Goal: Task Accomplishment & Management: Use online tool/utility

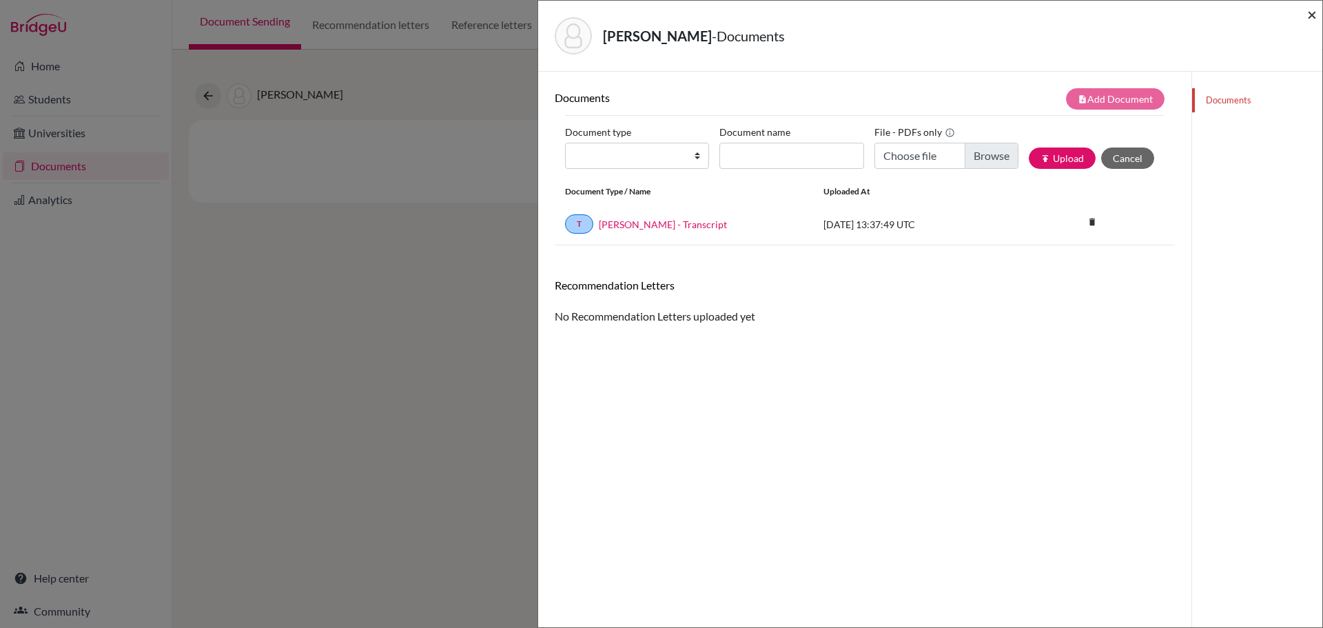
click at [1310, 17] on span "×" at bounding box center [1312, 14] width 10 height 20
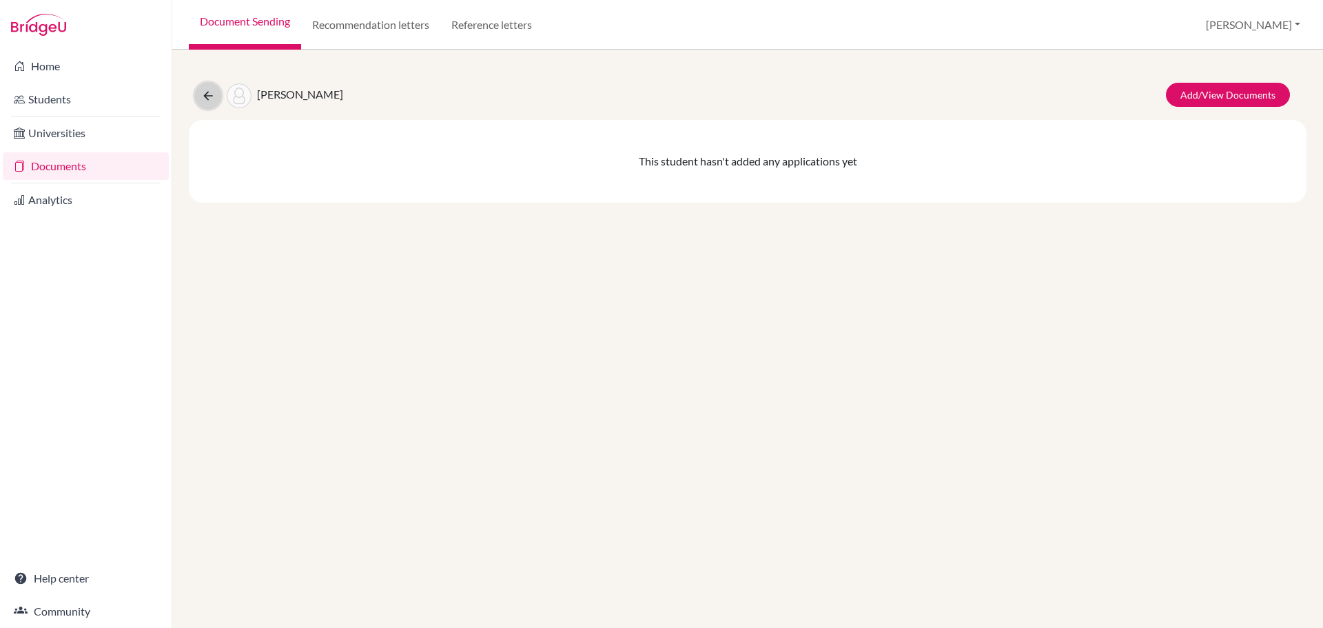
click at [209, 98] on icon at bounding box center [208, 96] width 14 height 14
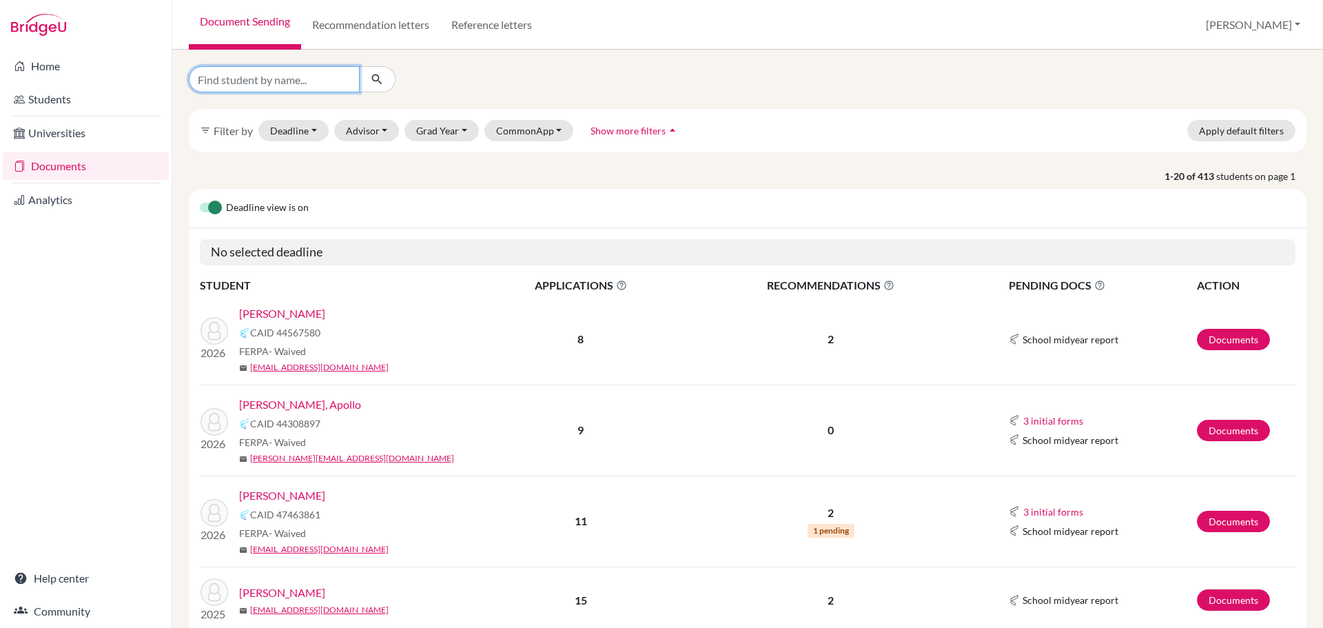
drag, startPoint x: 290, startPoint y: 79, endPoint x: 283, endPoint y: 76, distance: 7.4
click at [290, 79] on input "Find student by name..." at bounding box center [274, 79] width 171 height 26
type input "orlandi"
click at [458, 127] on button "Grad Year" at bounding box center [441, 130] width 74 height 21
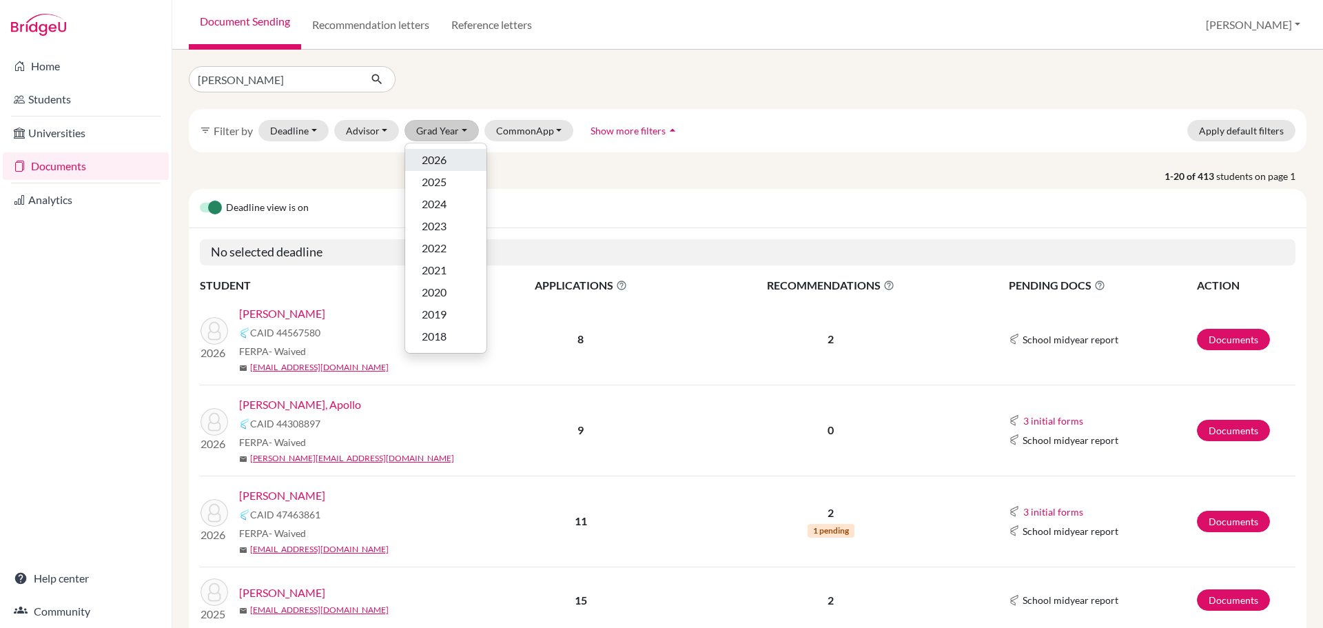
click at [455, 157] on div "2026" at bounding box center [446, 160] width 48 height 17
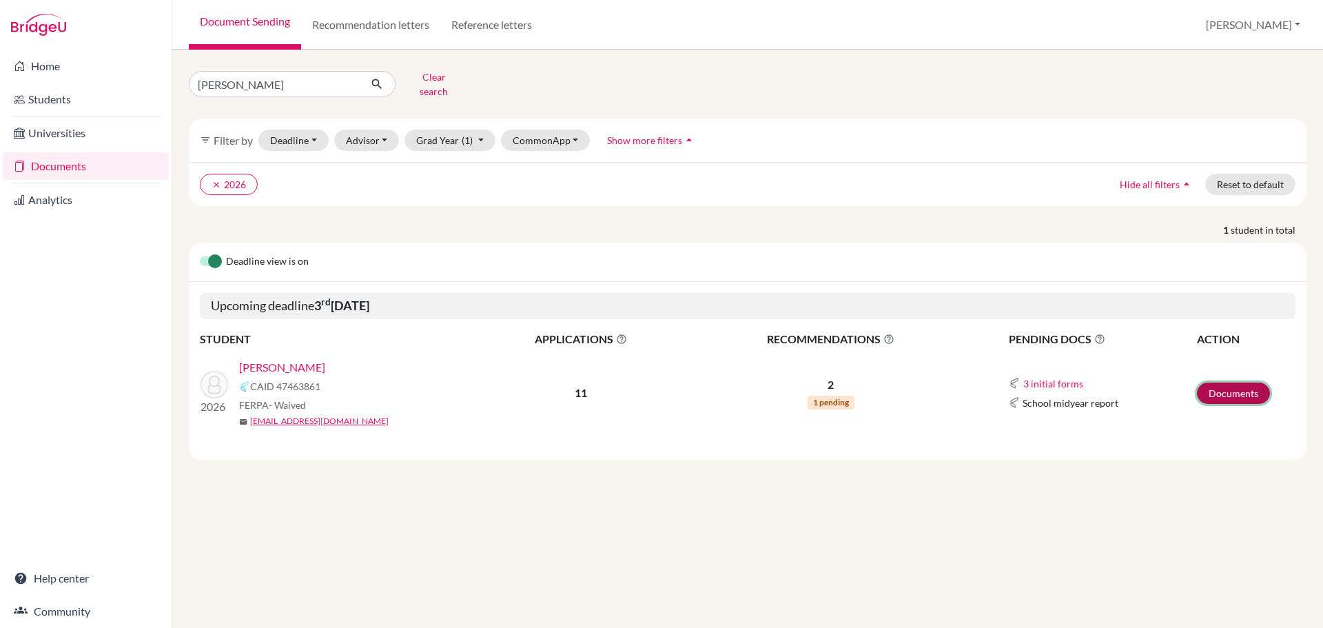
click at [1218, 384] on link "Documents" at bounding box center [1233, 392] width 73 height 21
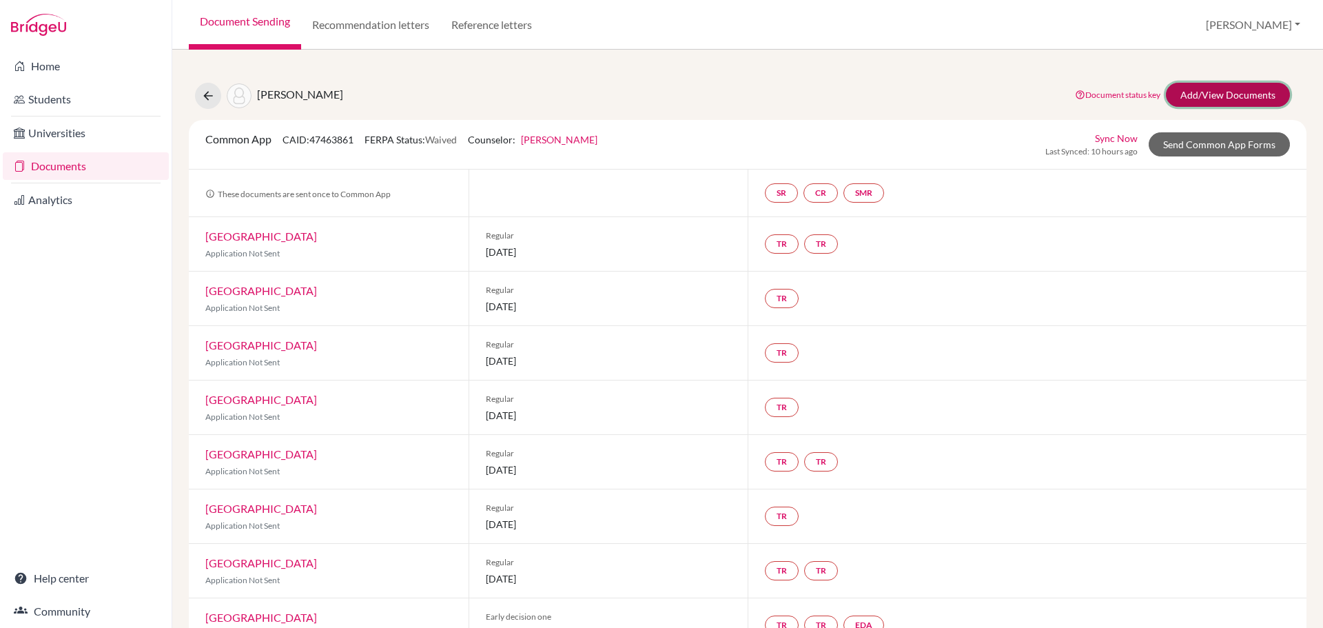
click at [1200, 99] on link "Add/View Documents" at bounding box center [1228, 95] width 124 height 24
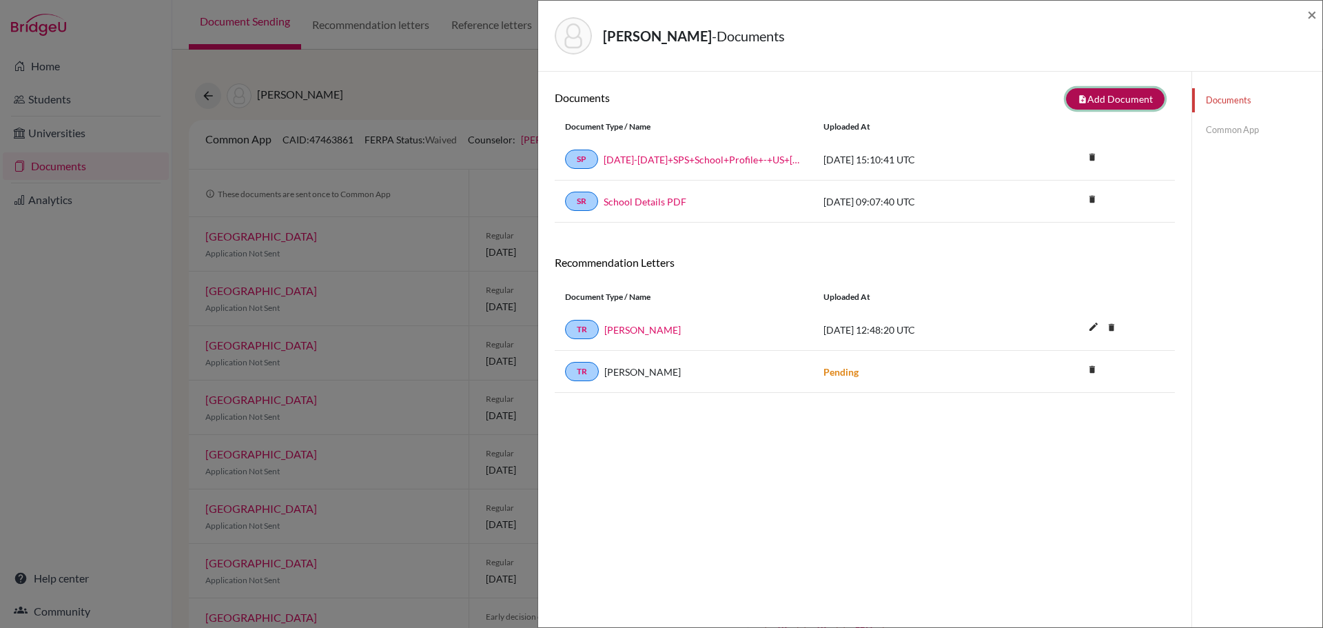
click at [1084, 104] on button "note_add Add Document" at bounding box center [1115, 98] width 99 height 21
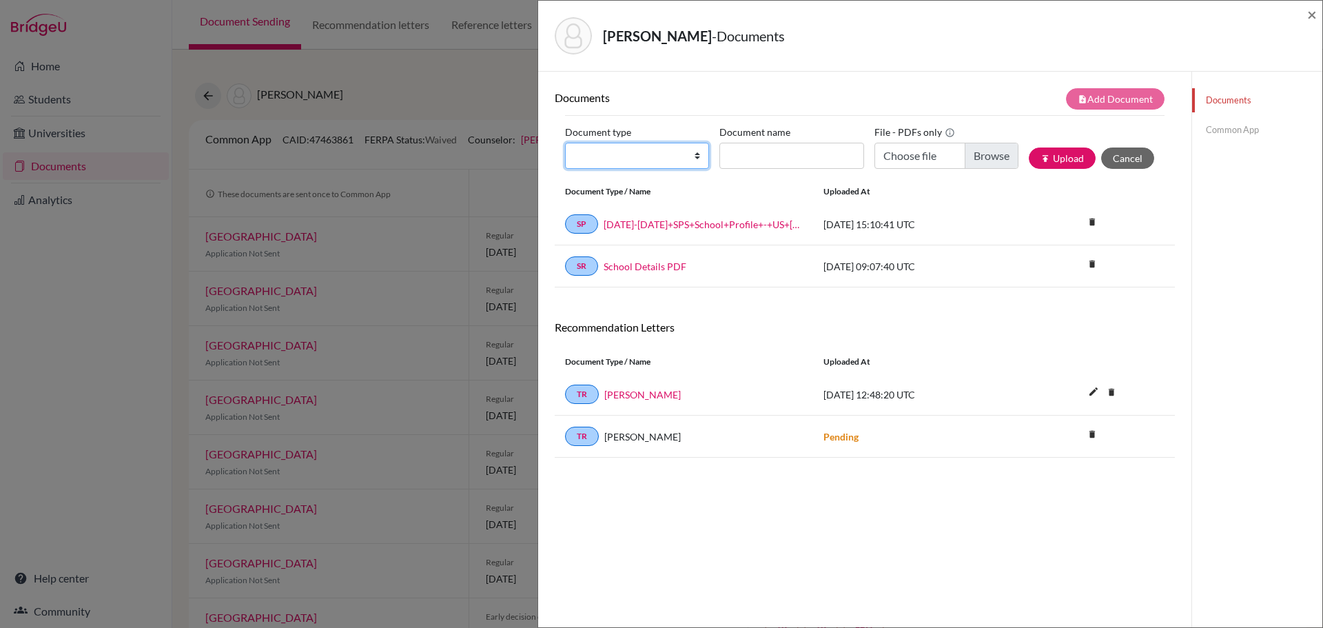
click at [693, 158] on select "Change explanation for Common App reports Counselor recommendation Internationa…" at bounding box center [637, 156] width 144 height 26
select select "2"
click at [565, 143] on select "Change explanation for Common App reports Counselor recommendation Internationa…" at bounding box center [637, 156] width 144 height 26
click at [751, 156] on input "Document name" at bounding box center [791, 156] width 144 height 26
type input "Orlandi, Luca - Transcript"
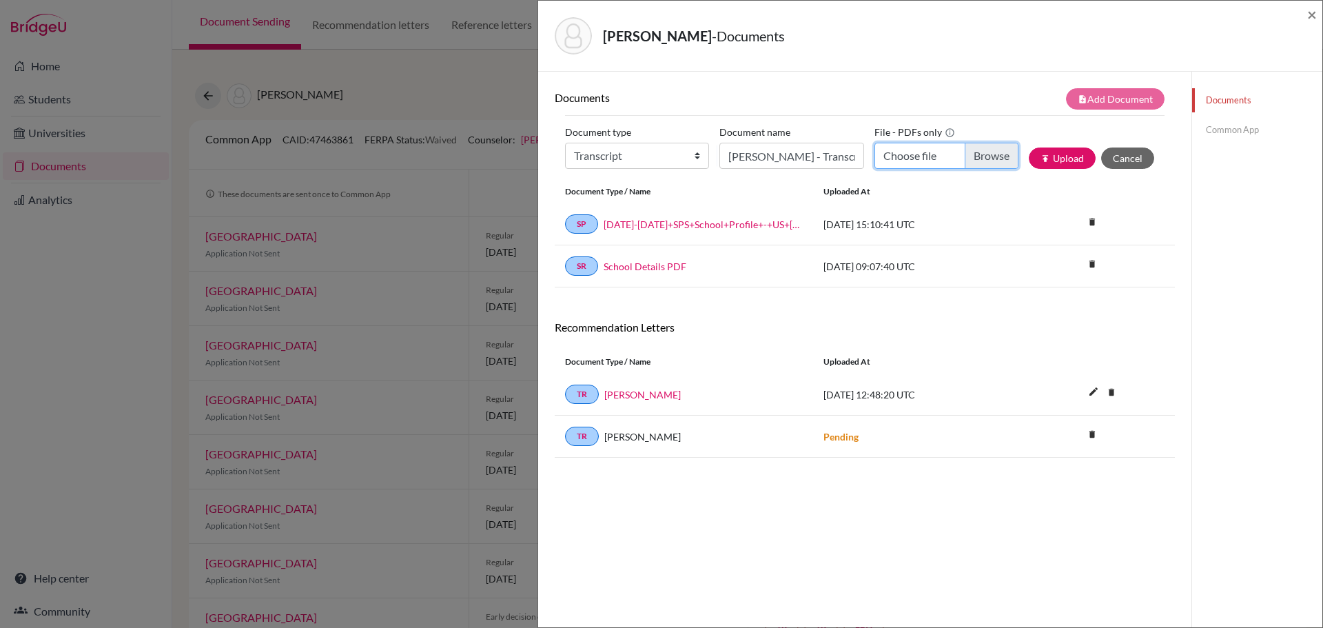
click at [979, 154] on input "Choose file" at bounding box center [946, 156] width 144 height 26
type input "C:\fakepath\Orlandi, Luca - Transcript.pdf"
click at [1066, 157] on button "publish Upload" at bounding box center [1061, 157] width 67 height 21
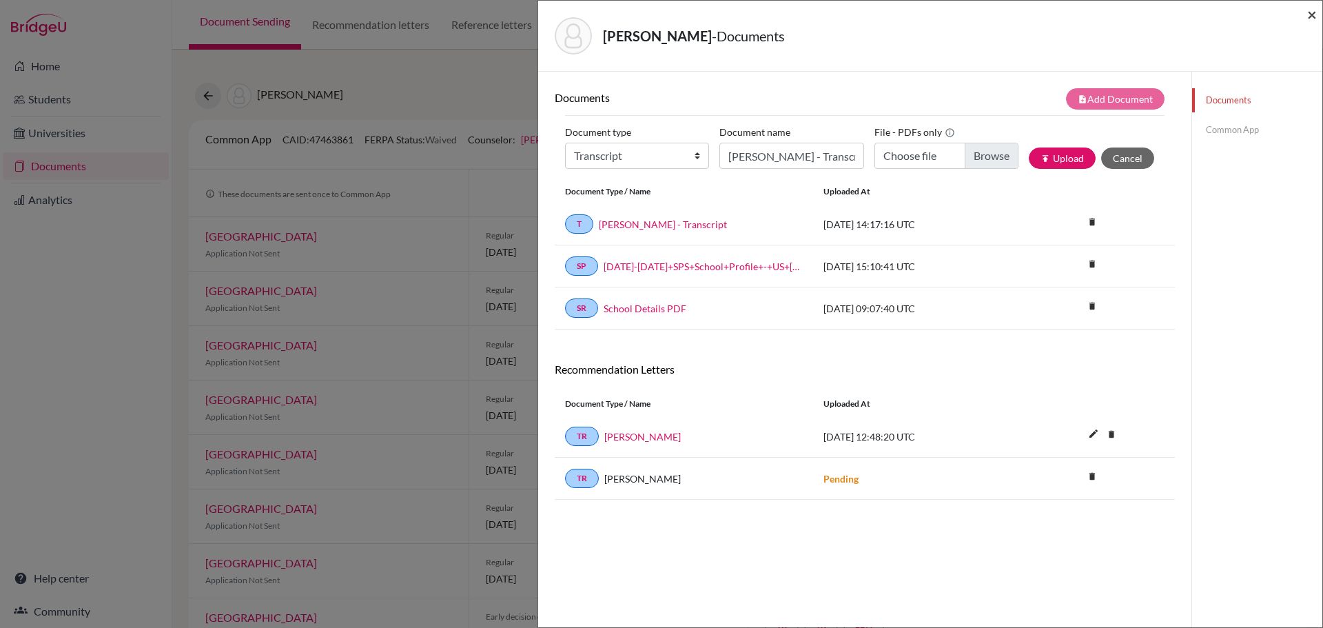
click at [1307, 17] on span "×" at bounding box center [1312, 14] width 10 height 20
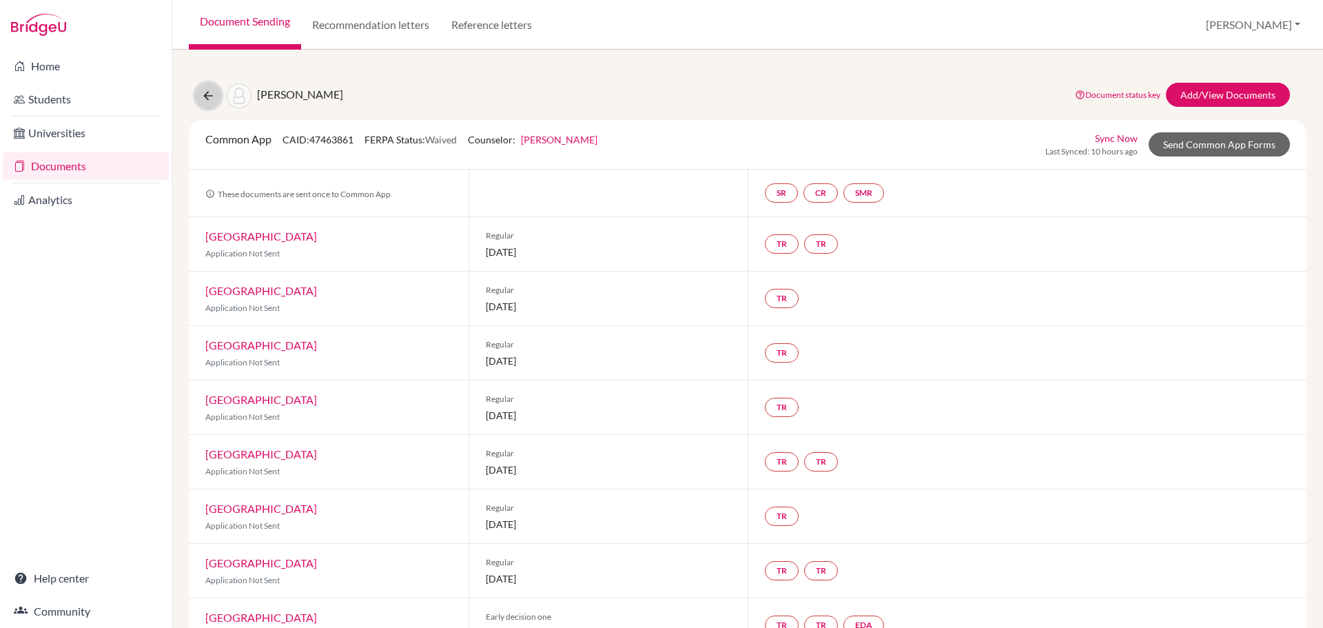
click at [208, 95] on icon at bounding box center [208, 96] width 14 height 14
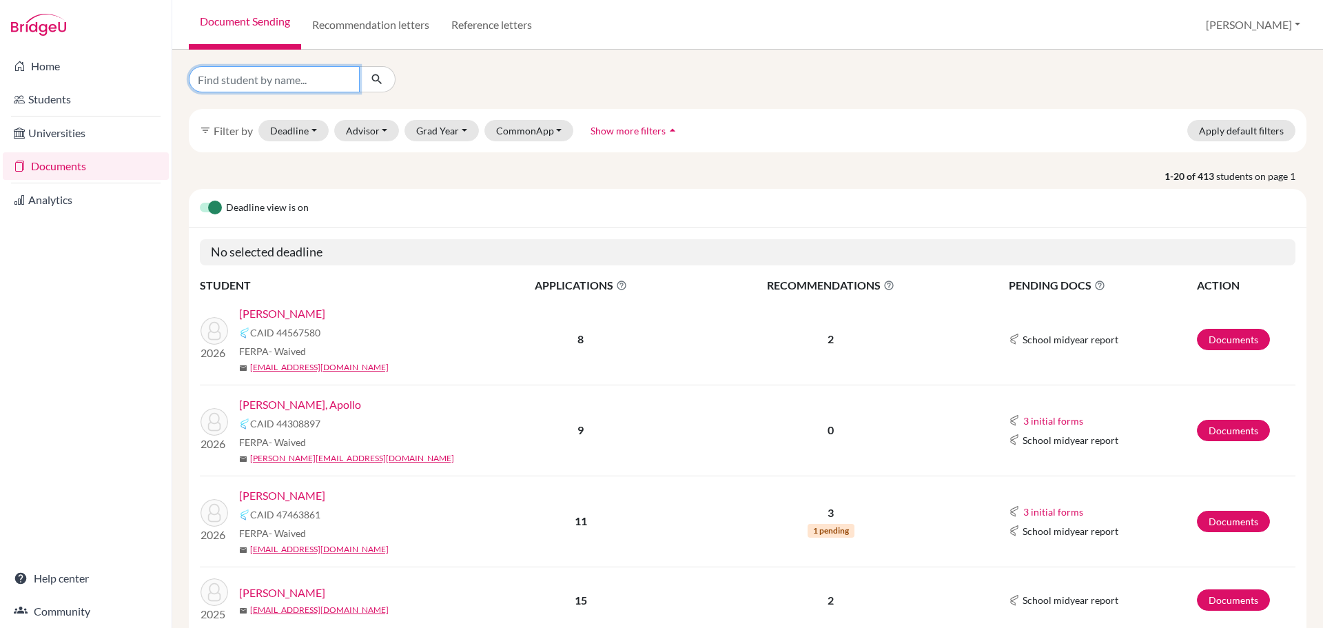
click at [296, 80] on input "Find student by name..." at bounding box center [274, 79] width 171 height 26
type input "nahm"
click button "submit" at bounding box center [377, 79] width 37 height 26
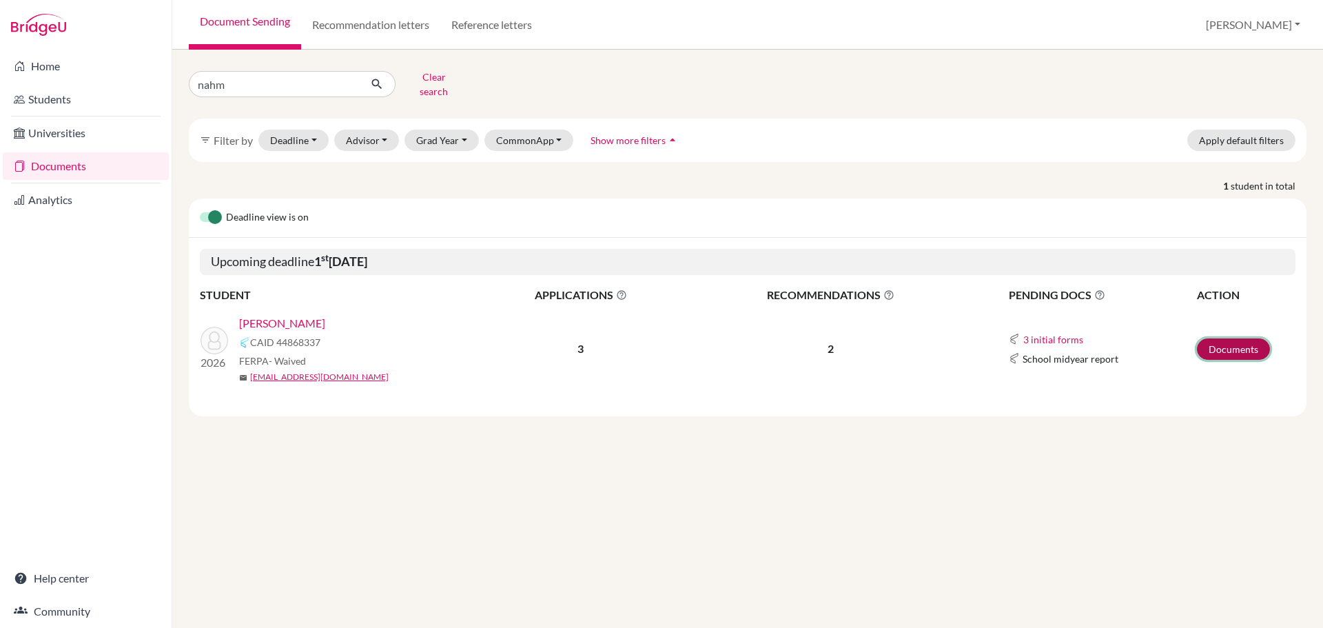
click at [1219, 340] on link "Documents" at bounding box center [1233, 348] width 73 height 21
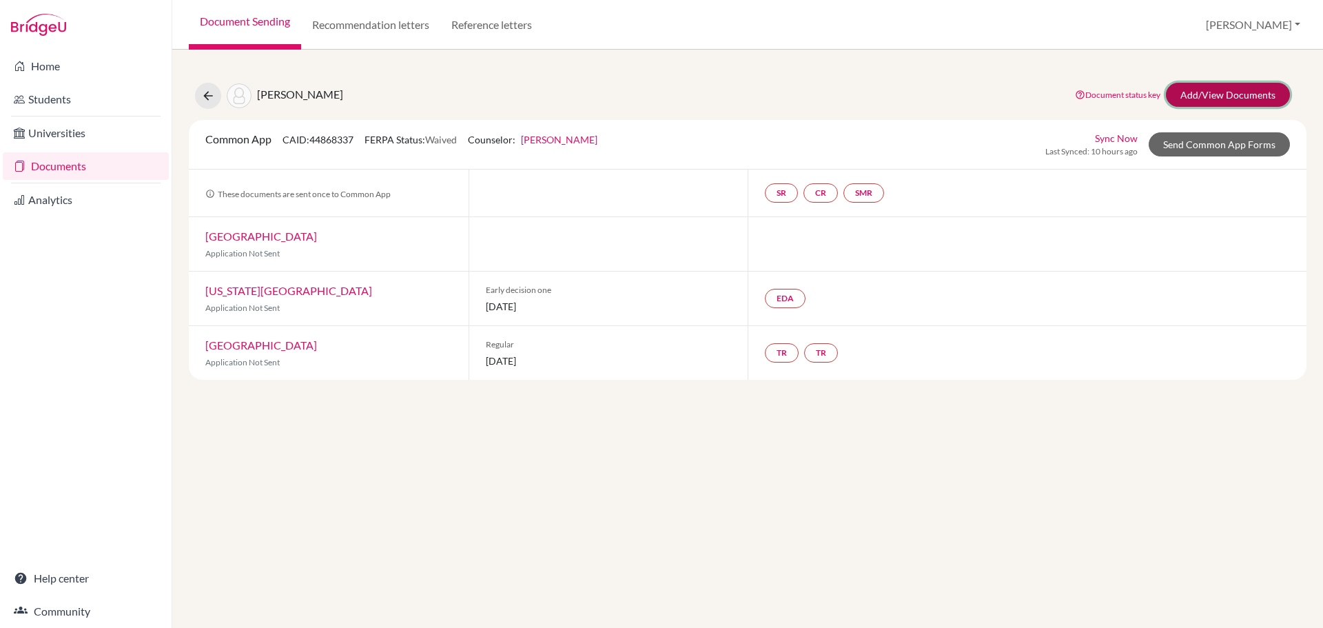
click at [1208, 99] on link "Add/View Documents" at bounding box center [1228, 95] width 124 height 24
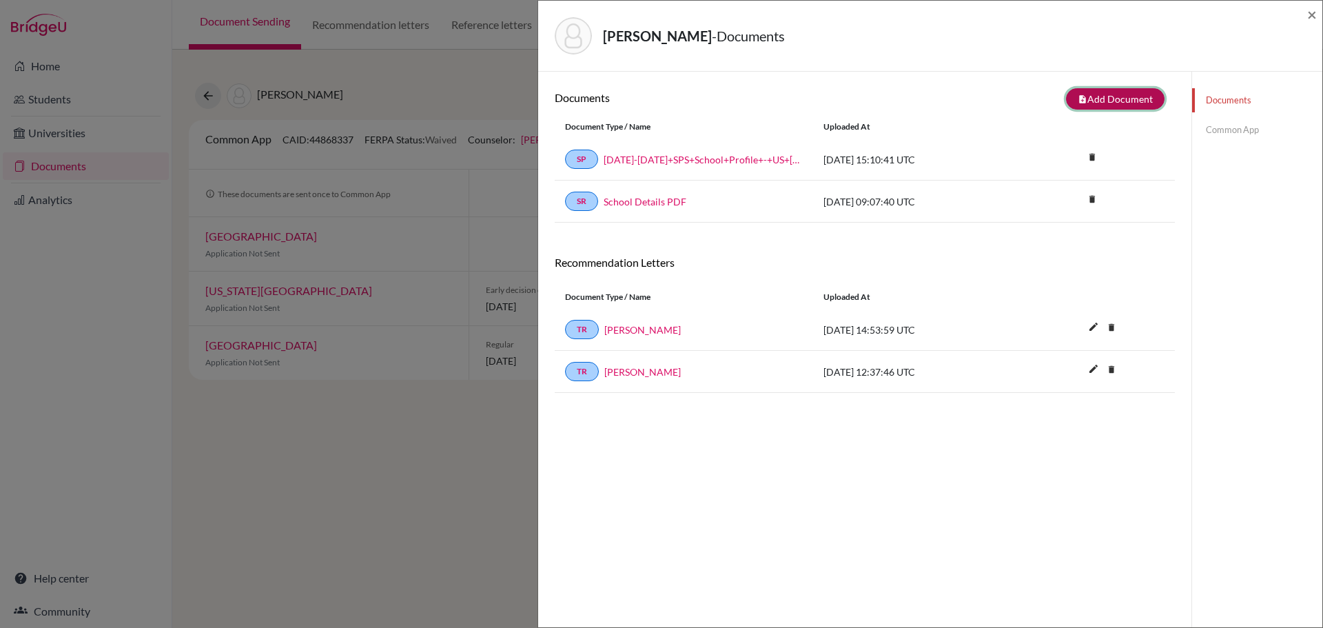
click at [1095, 102] on button "note_add Add Document" at bounding box center [1115, 98] width 99 height 21
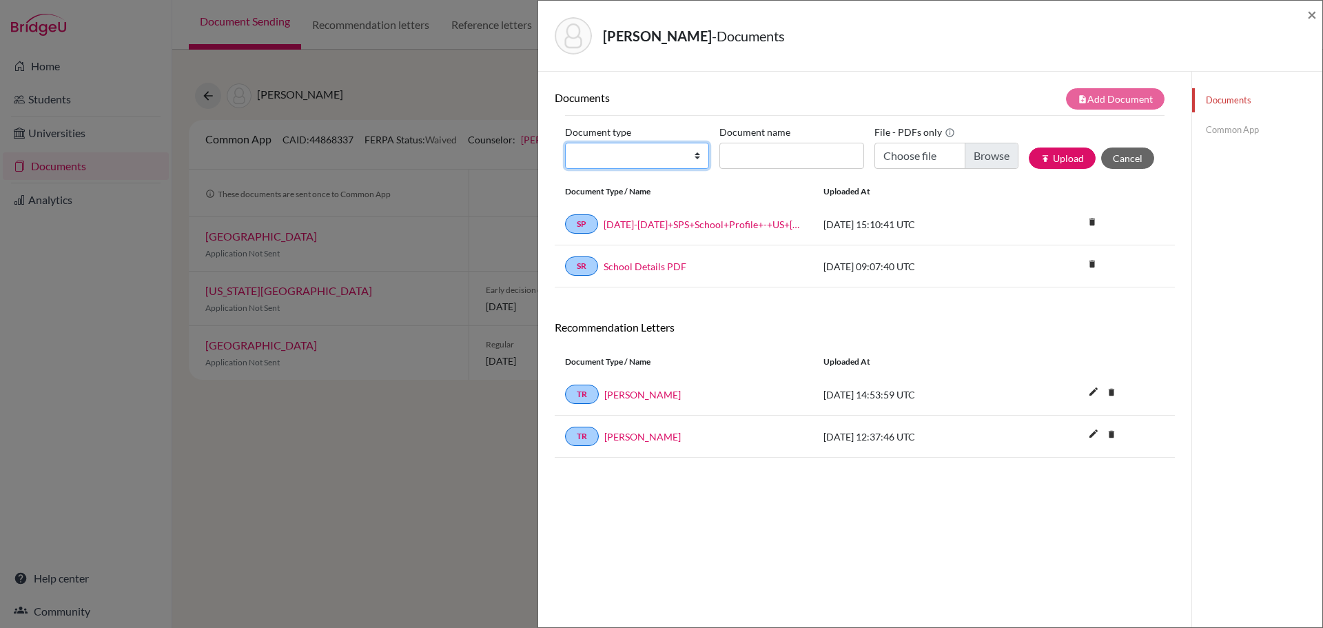
click at [696, 159] on select "Change explanation for Common App reports Counselor recommendation Internationa…" at bounding box center [637, 156] width 144 height 26
select select "2"
click at [565, 143] on select "Change explanation for Common App reports Counselor recommendation Internationa…" at bounding box center [637, 156] width 144 height 26
click at [752, 162] on input "Document name" at bounding box center [791, 156] width 144 height 26
type input "Nahmad, Ezra - Transcript"
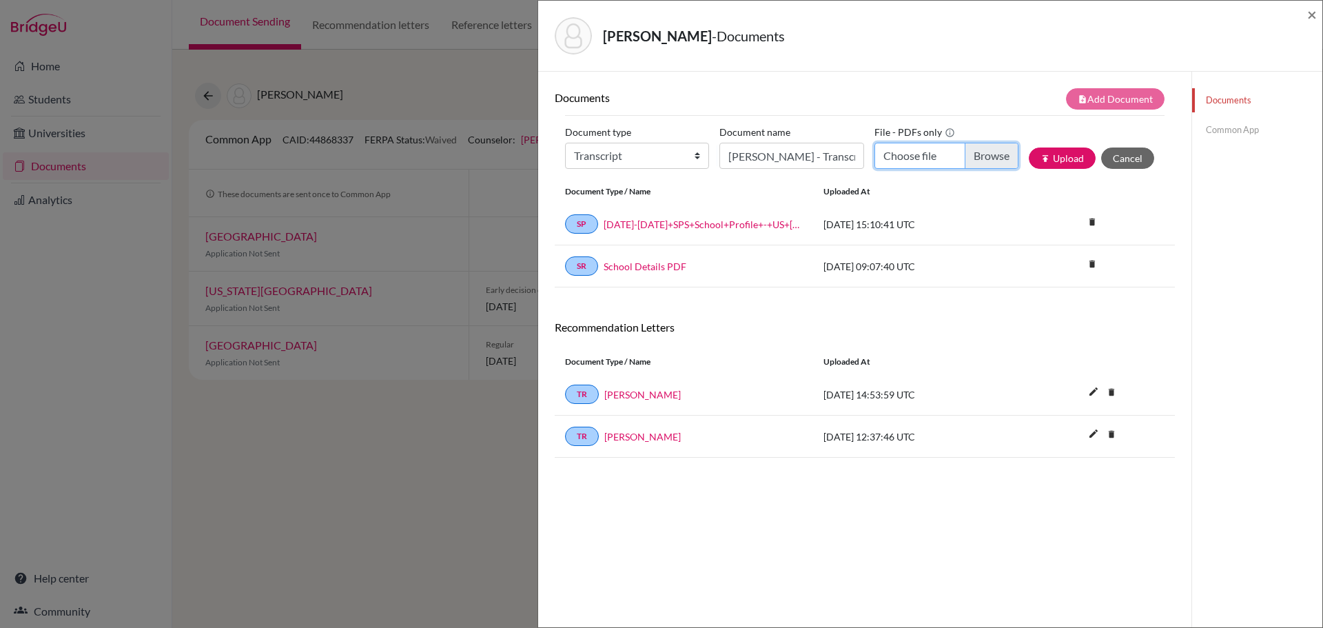
click at [985, 151] on input "Choose file" at bounding box center [946, 156] width 144 height 26
type input "C:\fakepath\Nahmad, Ezra - Transcript.pdf"
click at [1058, 158] on button "publish Upload" at bounding box center [1061, 157] width 67 height 21
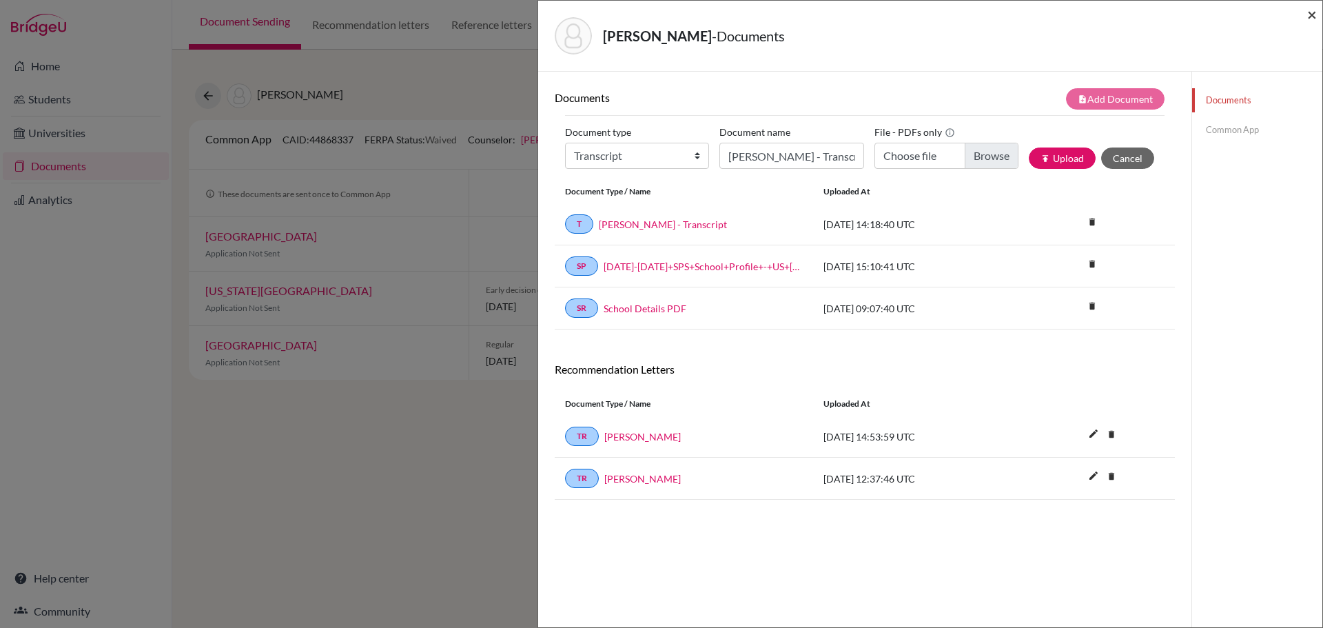
click at [1308, 15] on span "×" at bounding box center [1312, 14] width 10 height 20
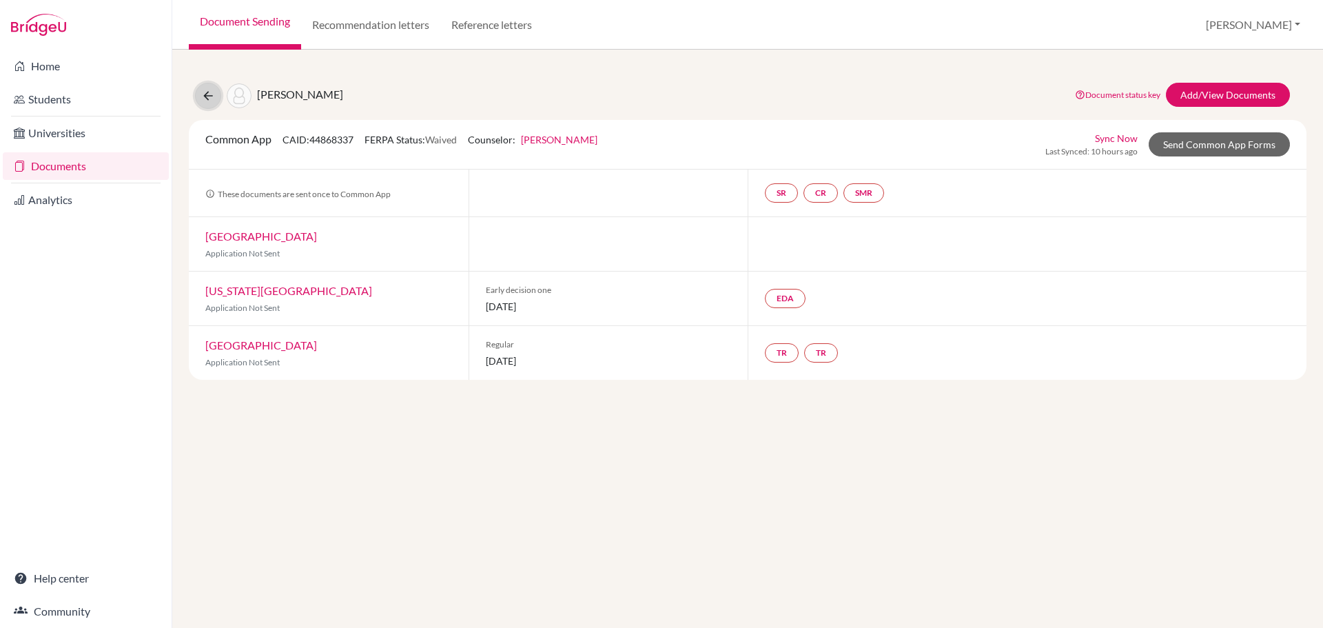
click at [201, 102] on icon at bounding box center [208, 96] width 14 height 14
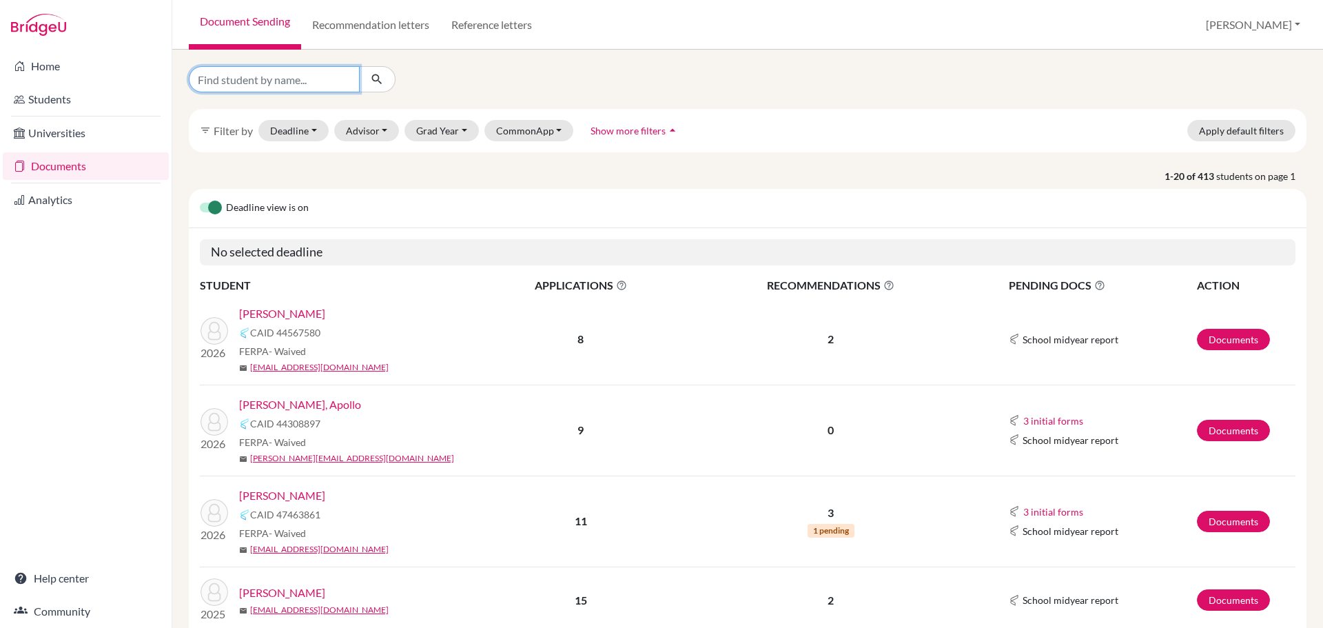
click at [293, 77] on input "Find student by name..." at bounding box center [274, 79] width 171 height 26
type input "[PERSON_NAME]"
click button "submit" at bounding box center [377, 79] width 37 height 26
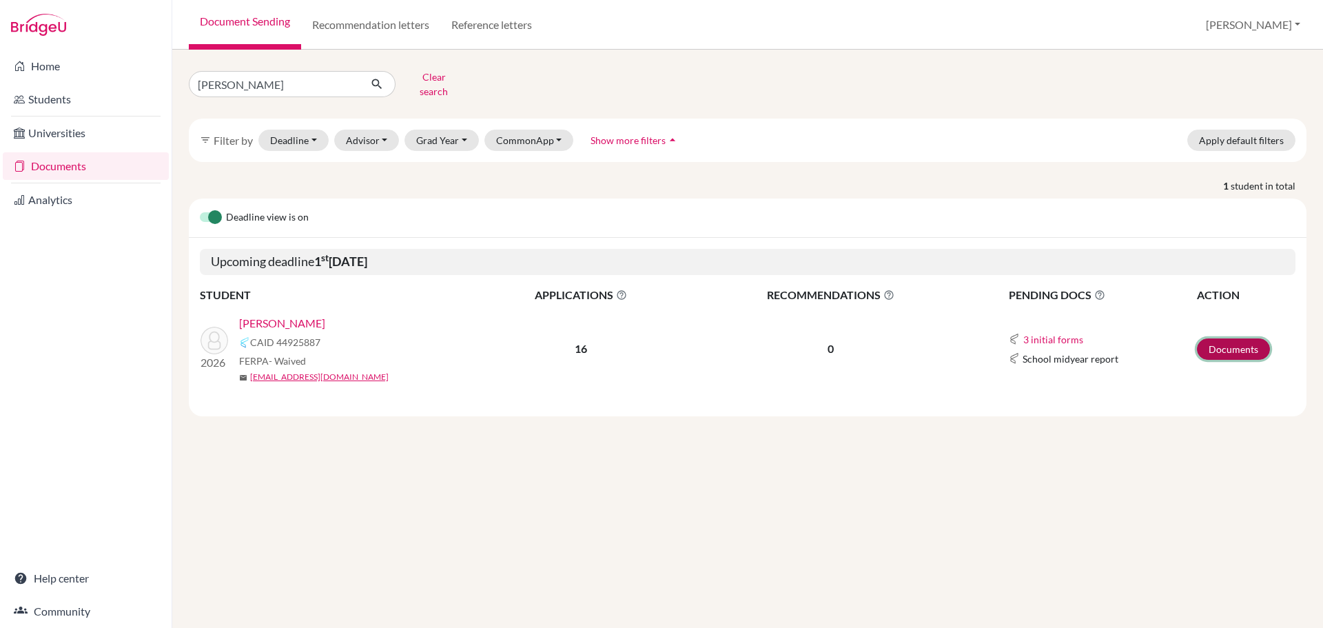
click at [1233, 338] on link "Documents" at bounding box center [1233, 348] width 73 height 21
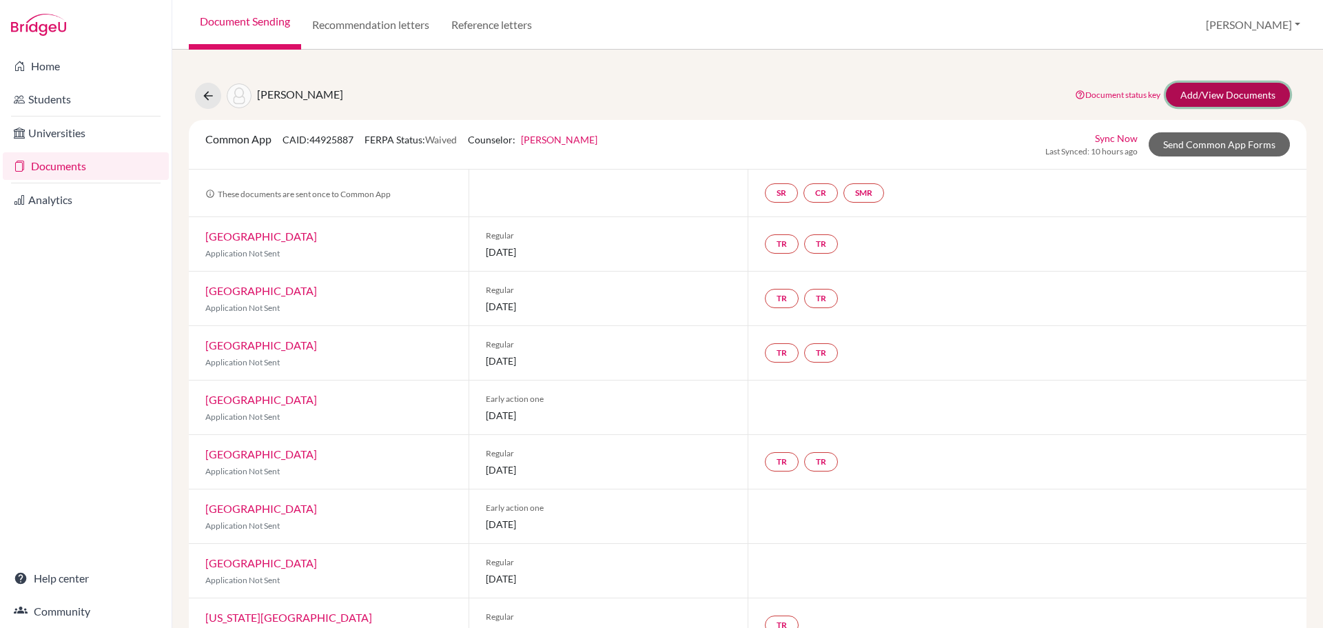
click at [1208, 87] on link "Add/View Documents" at bounding box center [1228, 95] width 124 height 24
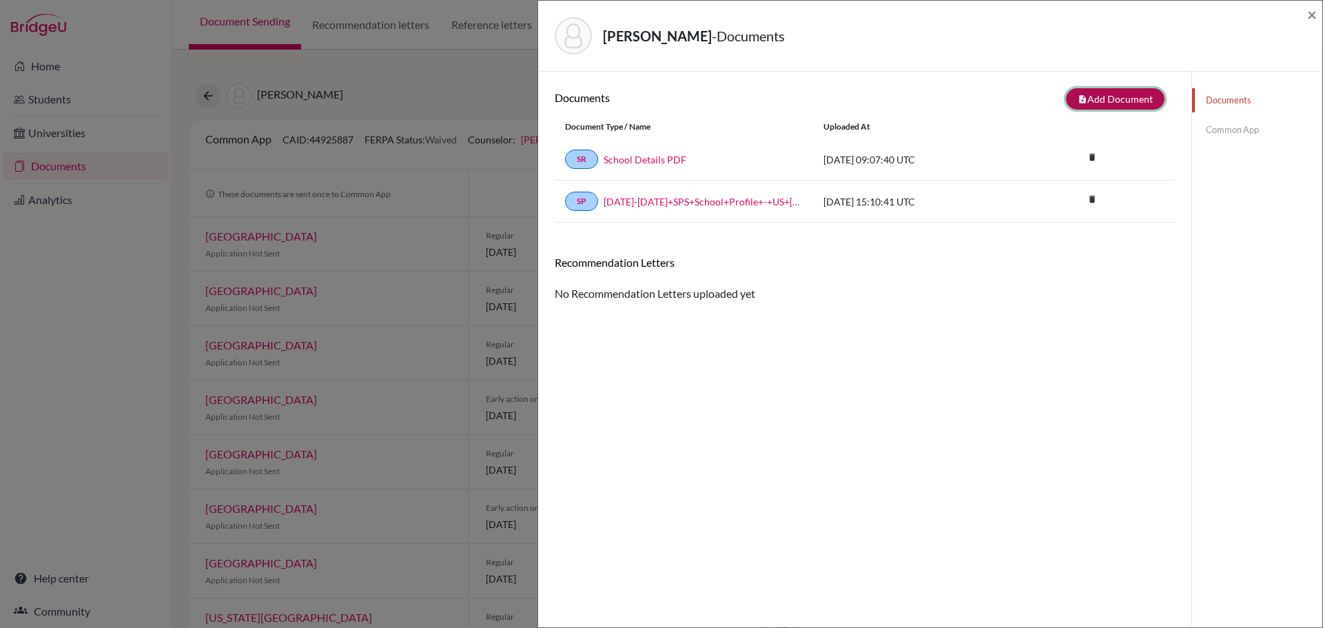
click at [1092, 99] on button "note_add Add Document" at bounding box center [1115, 98] width 99 height 21
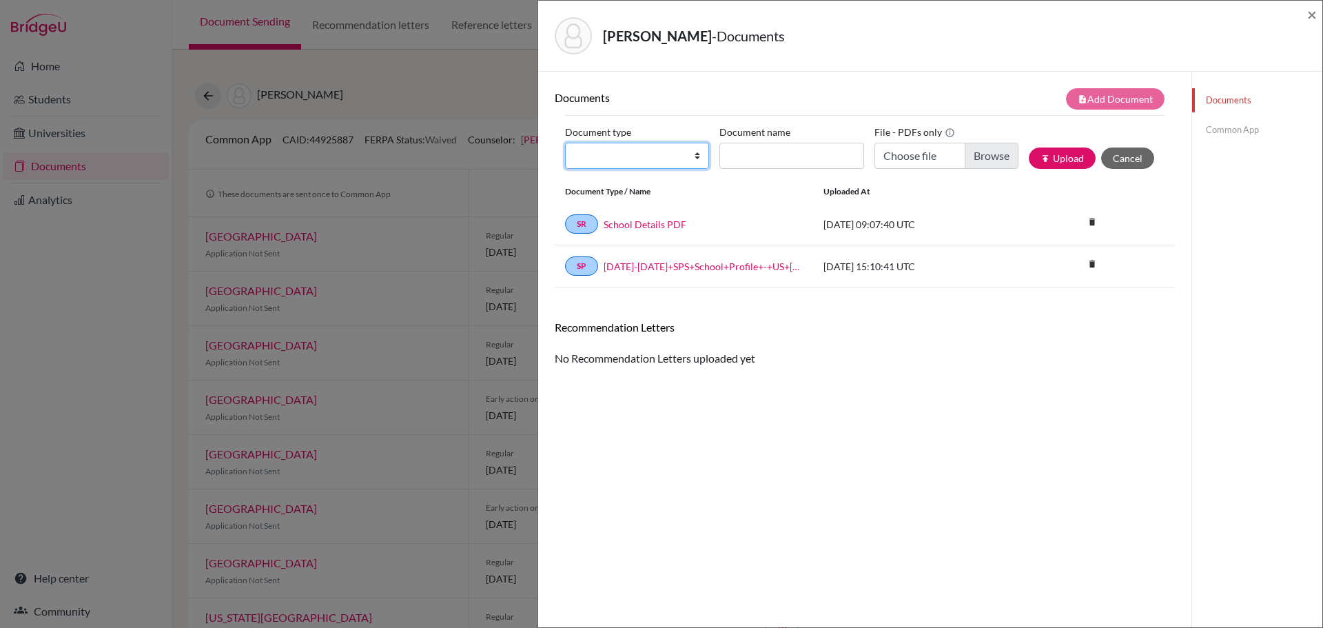
click at [694, 160] on select "Change explanation for Common App reports Counselor recommendation Internationa…" at bounding box center [637, 156] width 144 height 26
select select "2"
click at [565, 143] on select "Change explanation for Common App reports Counselor recommendation Internationa…" at bounding box center [637, 156] width 144 height 26
click at [745, 153] on input "Document name" at bounding box center [791, 156] width 144 height 26
click at [808, 156] on input "Niedringhaus," at bounding box center [791, 156] width 144 height 26
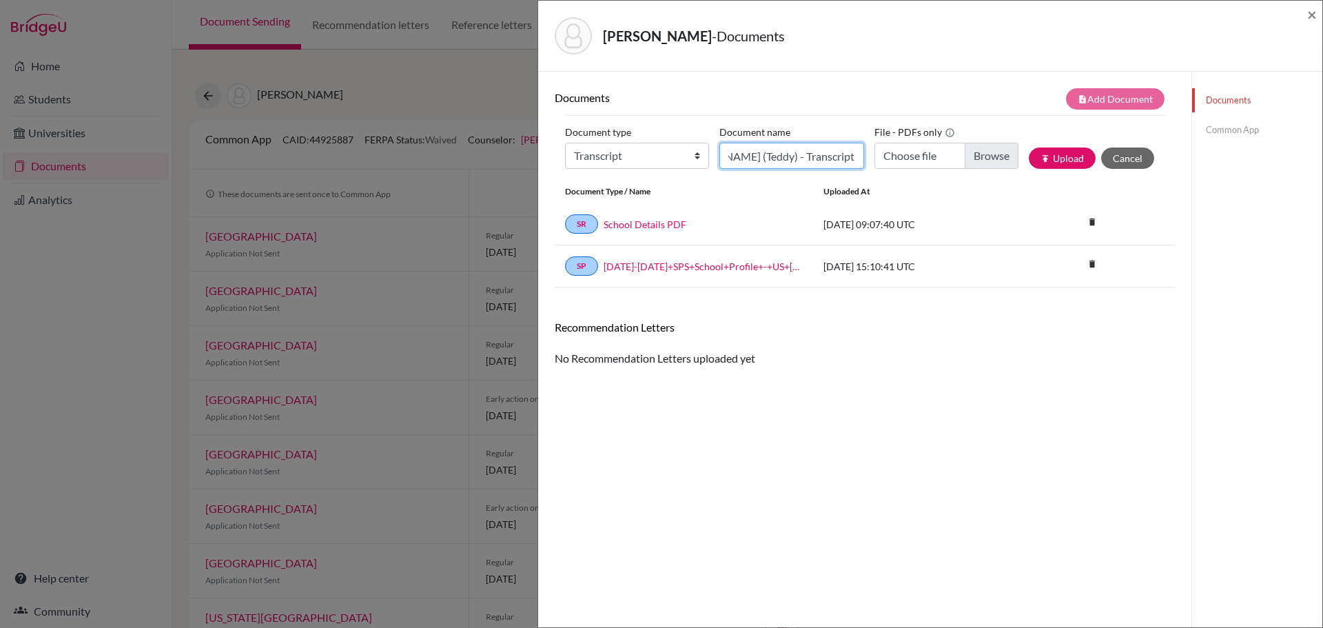
scroll to position [0, 78]
type input "Niedringhaus, William (Teddy) - Transcript"
click at [982, 161] on input "Choose file" at bounding box center [946, 156] width 144 height 26
type input "C:\fakepath\Niedringhaus, William (Teddy) - Transcript.pdf"
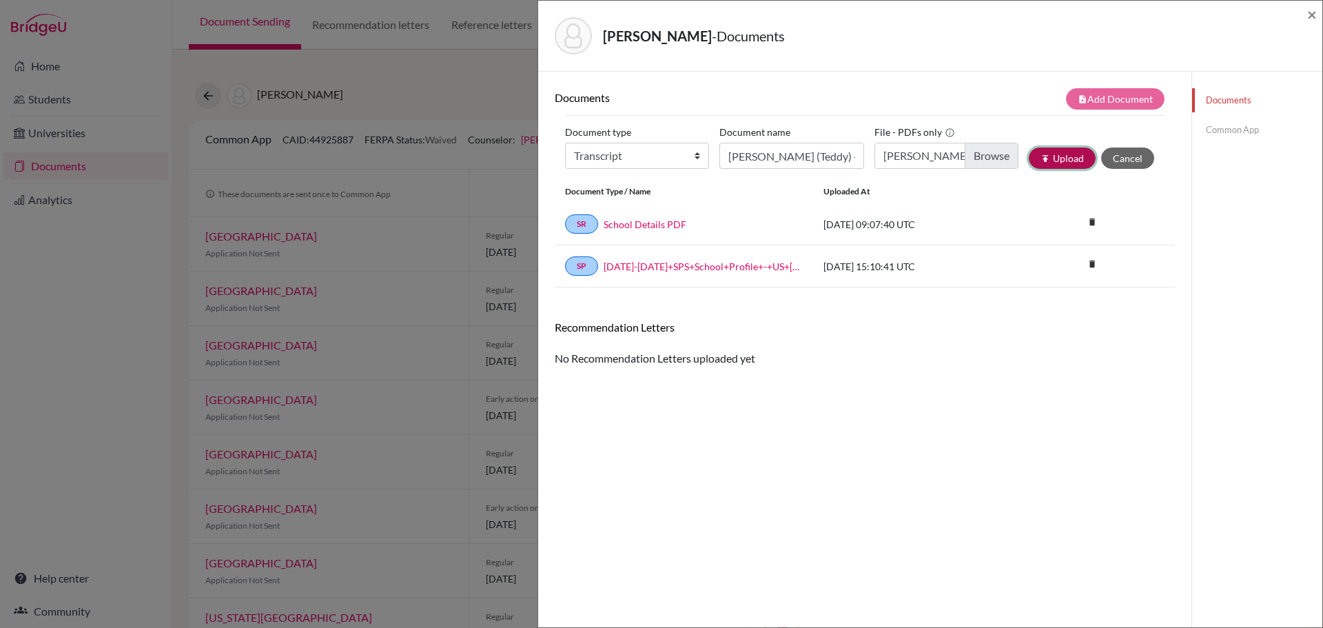
click at [1055, 161] on button "publish Upload" at bounding box center [1061, 157] width 67 height 21
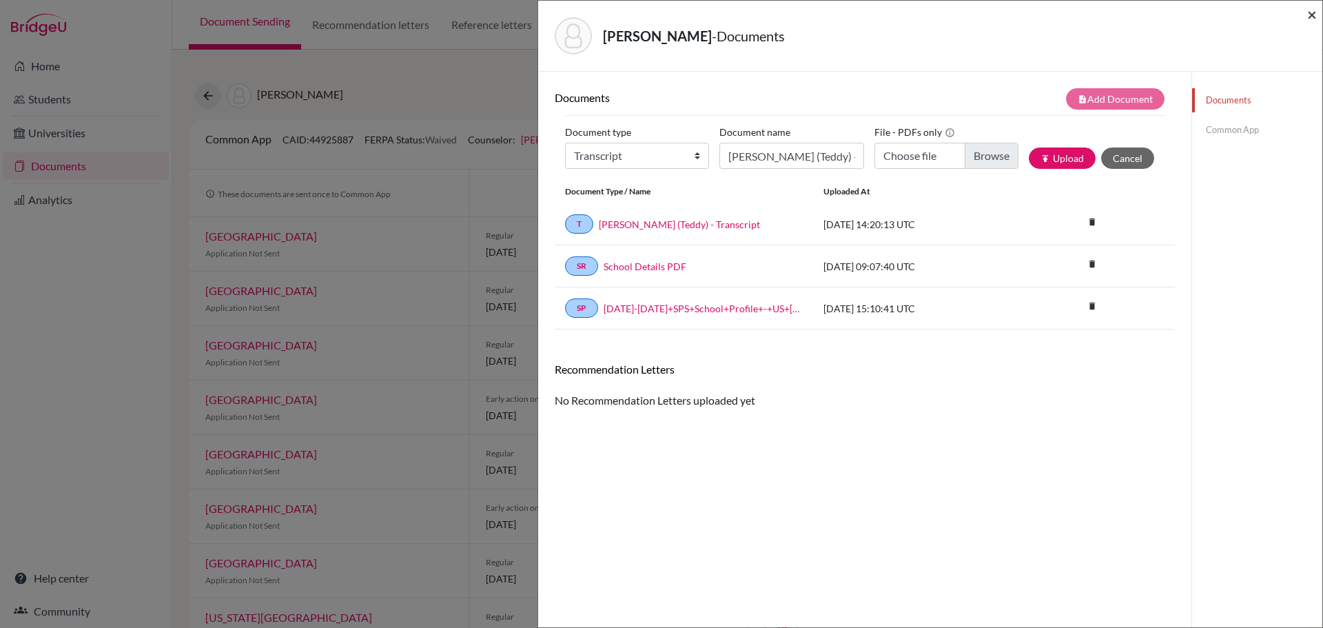
click at [1310, 14] on span "×" at bounding box center [1312, 14] width 10 height 20
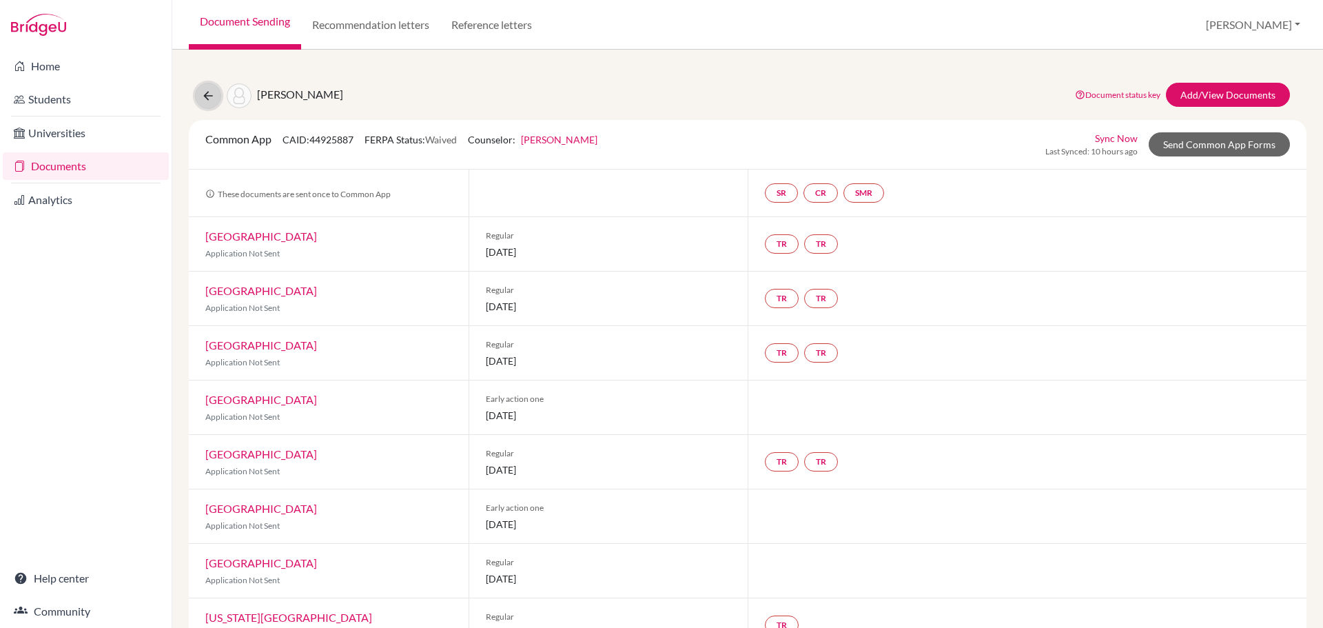
click at [209, 94] on icon at bounding box center [208, 96] width 14 height 14
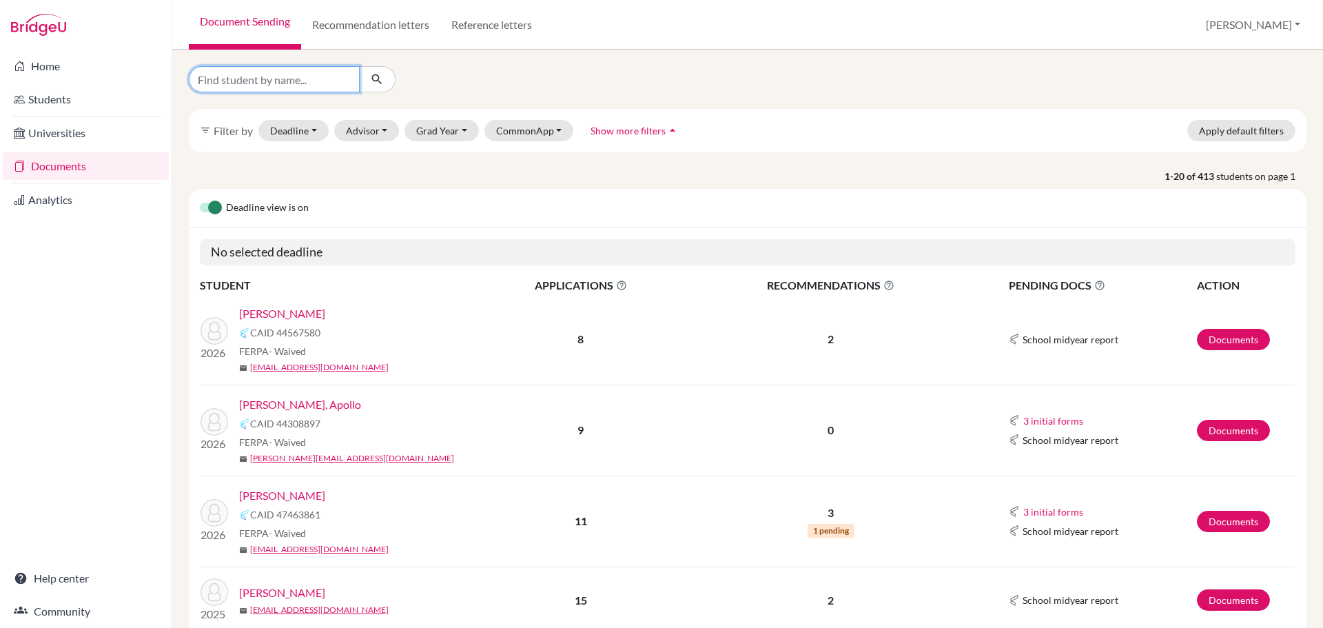
drag, startPoint x: 293, startPoint y: 84, endPoint x: 285, endPoint y: 79, distance: 10.5
click at [293, 84] on input "Find student by name..." at bounding box center [274, 79] width 171 height 26
type input "parekh"
click button "submit" at bounding box center [377, 79] width 37 height 26
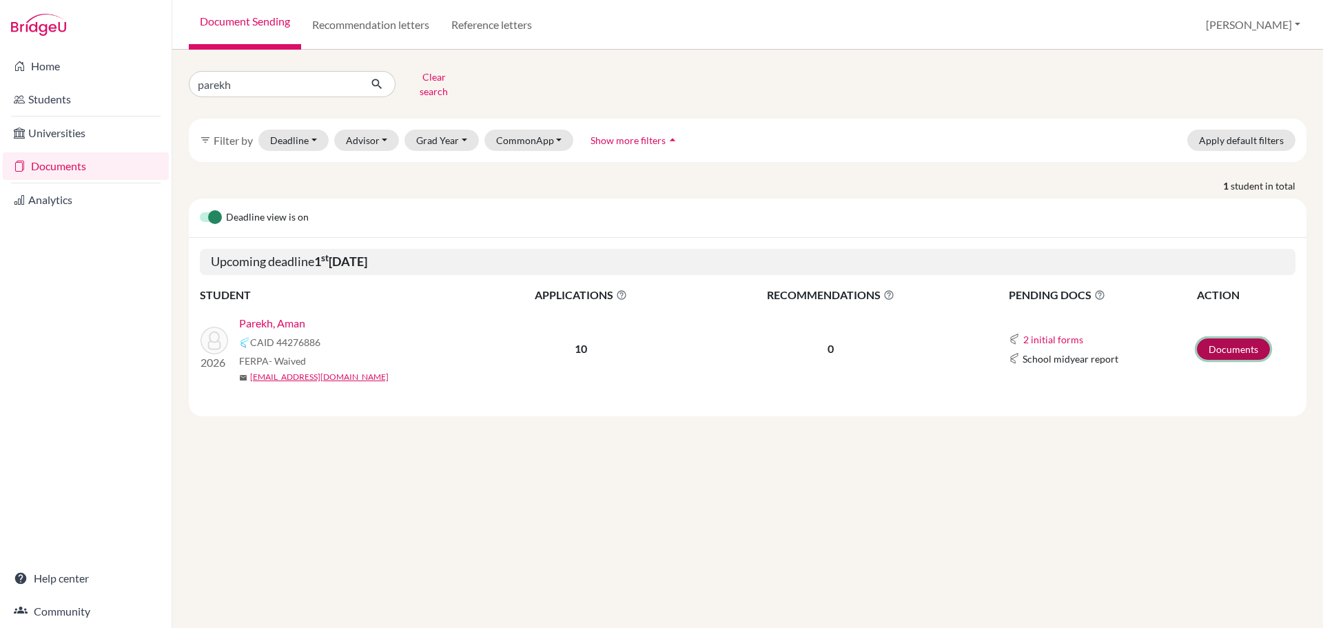
click at [1244, 341] on link "Documents" at bounding box center [1233, 348] width 73 height 21
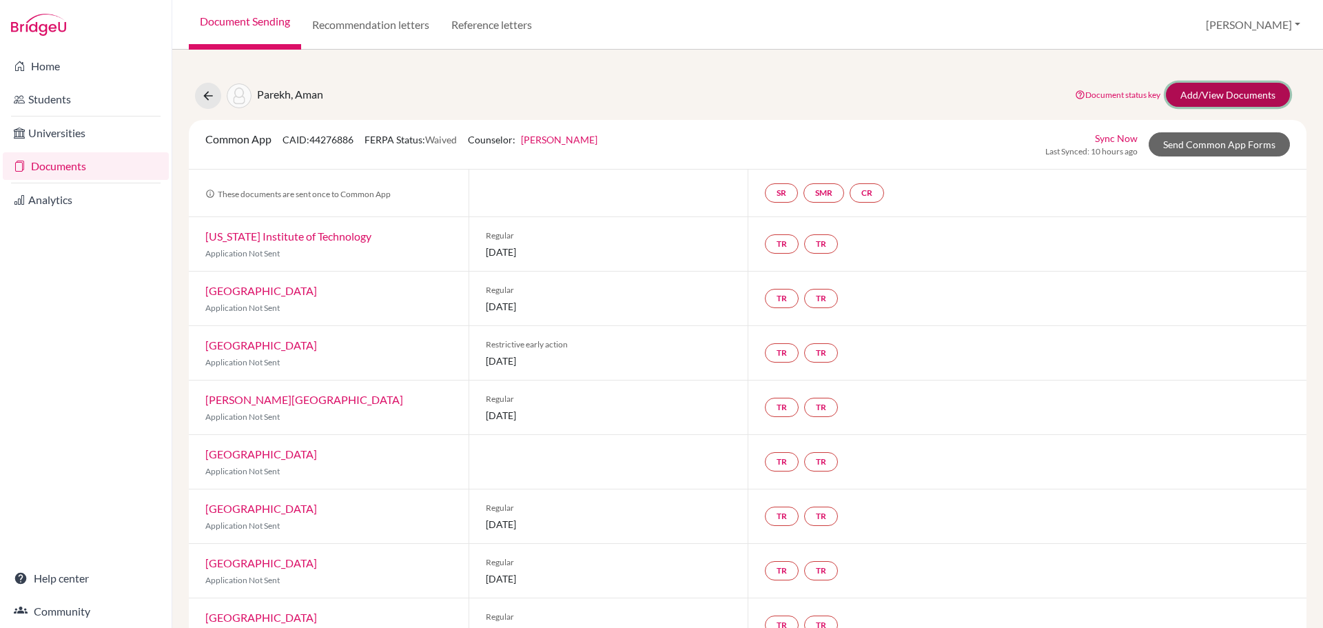
click at [1219, 96] on link "Add/View Documents" at bounding box center [1228, 95] width 124 height 24
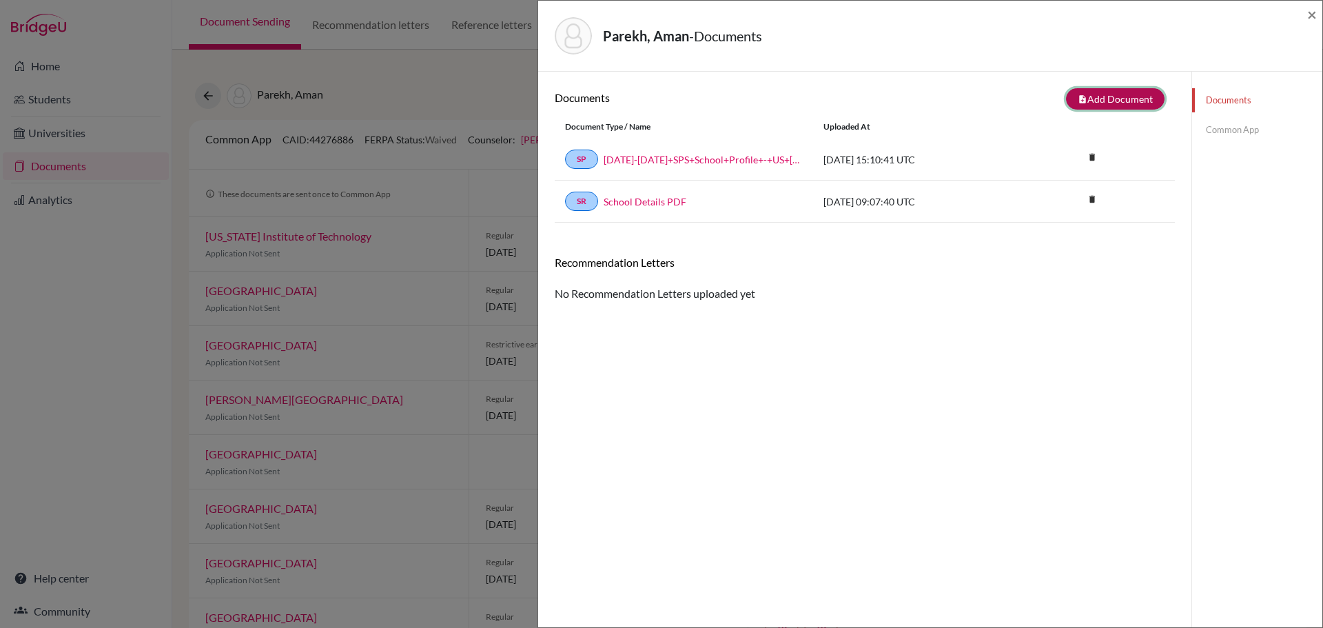
click at [1099, 105] on button "note_add Add Document" at bounding box center [1115, 98] width 99 height 21
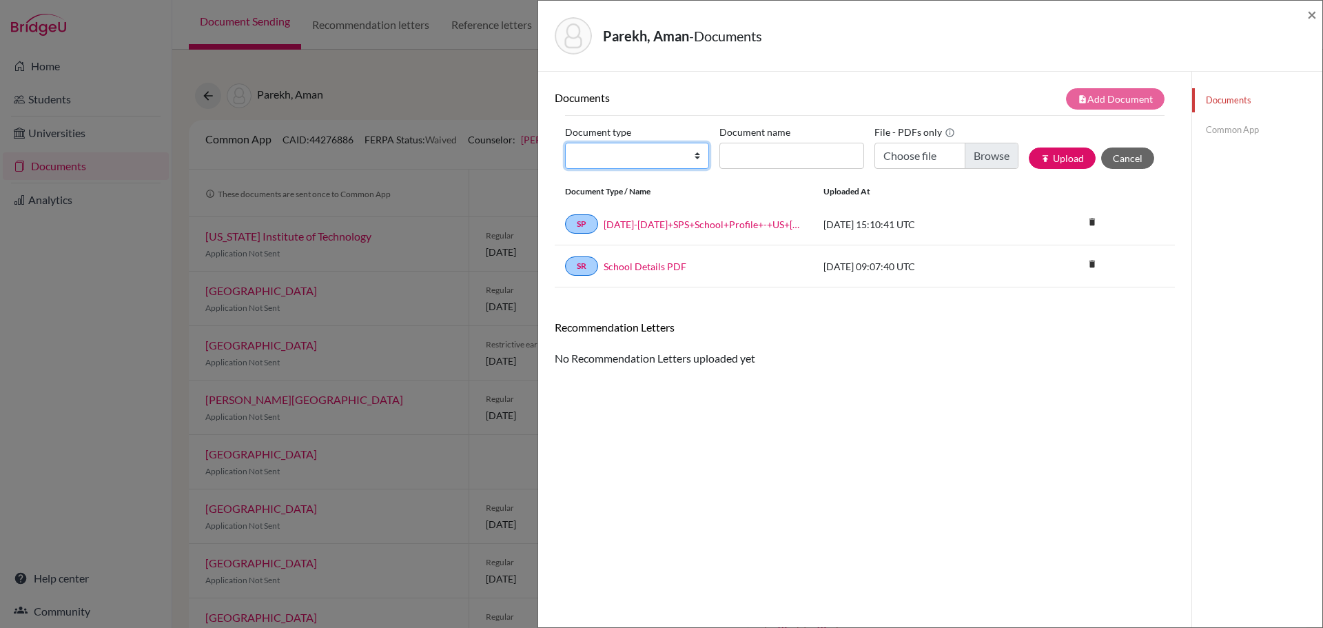
drag, startPoint x: 692, startPoint y: 158, endPoint x: 687, endPoint y: 167, distance: 9.9
click at [692, 158] on select "Change explanation for Common App reports Counselor recommendation Internationa…" at bounding box center [637, 156] width 144 height 26
select select "2"
click at [565, 143] on select "Change explanation for Common App reports Counselor recommendation Internationa…" at bounding box center [637, 156] width 144 height 26
click at [761, 147] on input "Document name" at bounding box center [791, 156] width 144 height 26
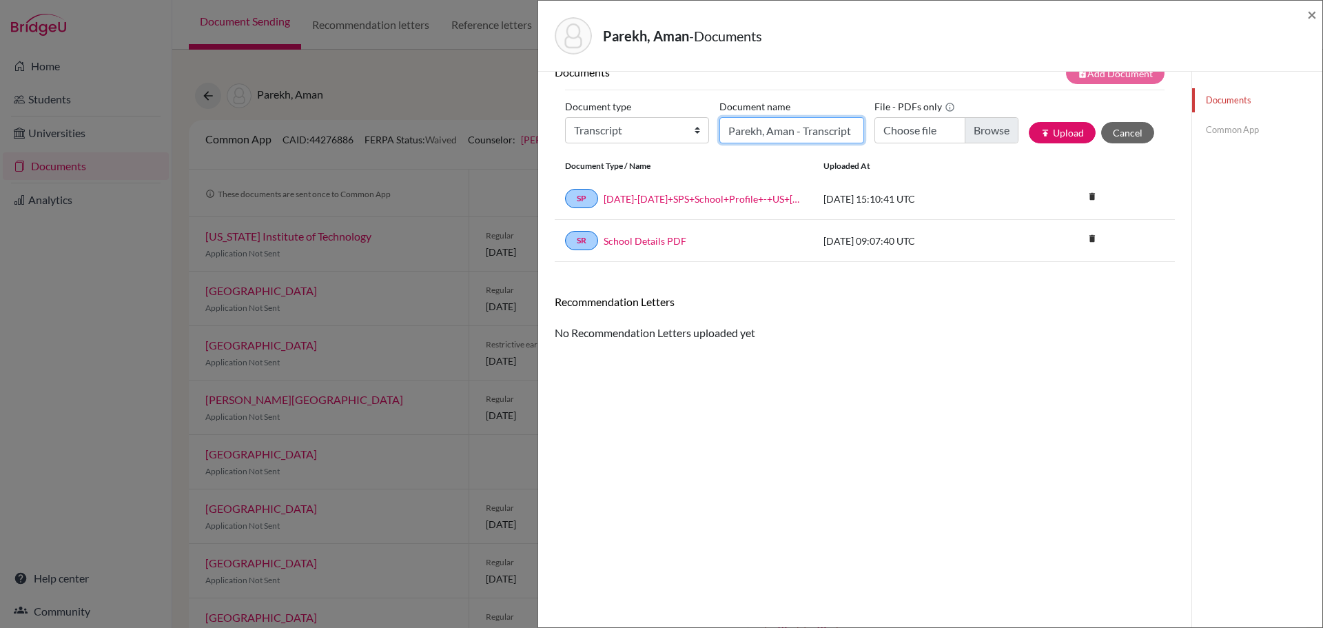
scroll to position [69, 0]
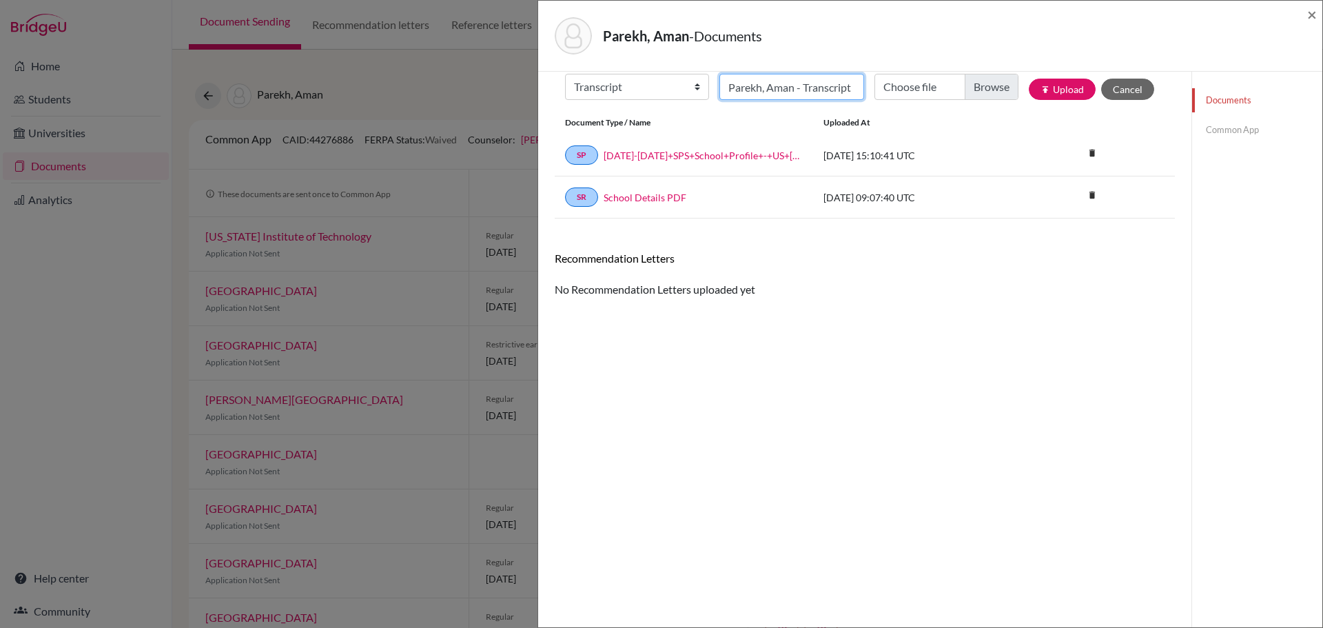
type input "Parekh, Aman - Transcript"
click at [991, 85] on input "Choose file" at bounding box center [946, 87] width 144 height 26
type input "C:\fakepath\Parekh, Aman - Transcript.pdf"
click at [1053, 90] on button "publish Upload" at bounding box center [1061, 89] width 67 height 21
